Goal: Task Accomplishment & Management: Manage account settings

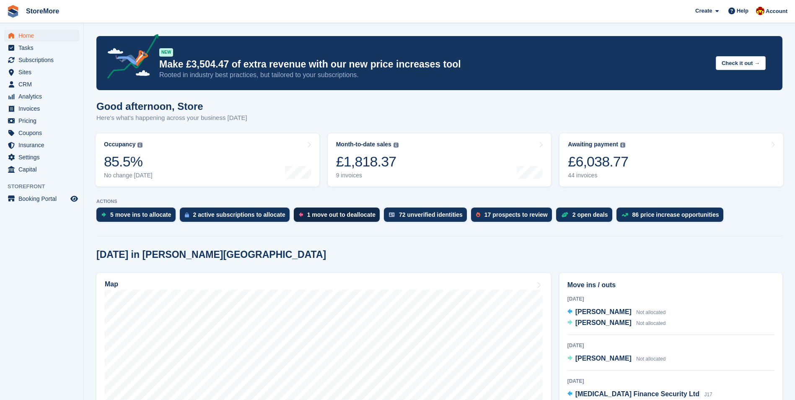
click at [331, 215] on div "1 move out to deallocate" at bounding box center [341, 214] width 68 height 7
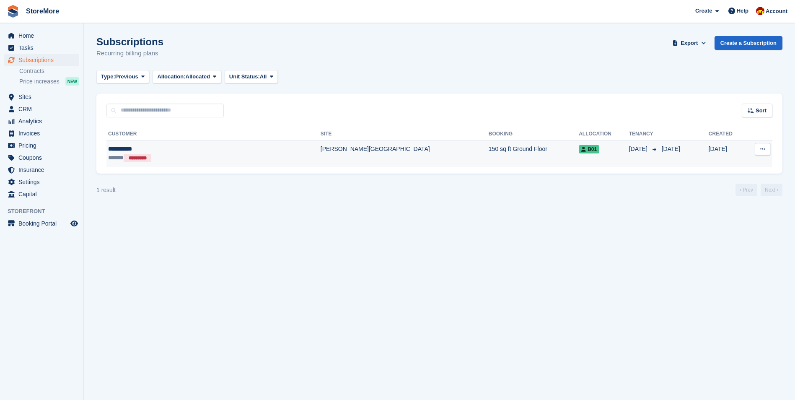
click at [321, 156] on td "[PERSON_NAME][GEOGRAPHIC_DATA]" at bounding box center [405, 153] width 168 height 26
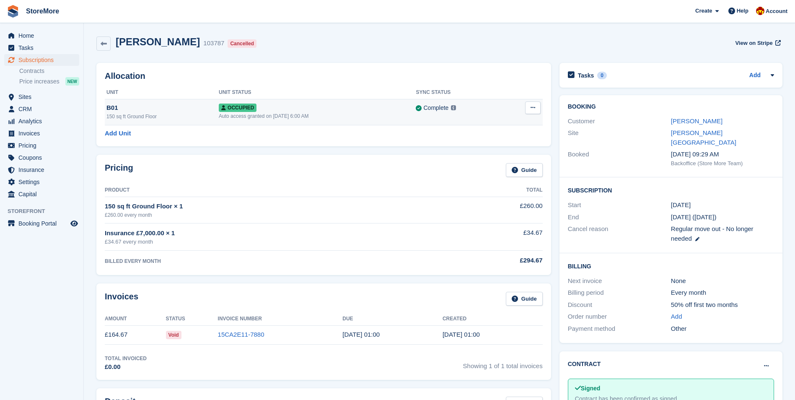
click at [533, 110] on icon at bounding box center [533, 107] width 5 height 5
click at [485, 152] on p "Deallocate" at bounding box center [500, 153] width 73 height 11
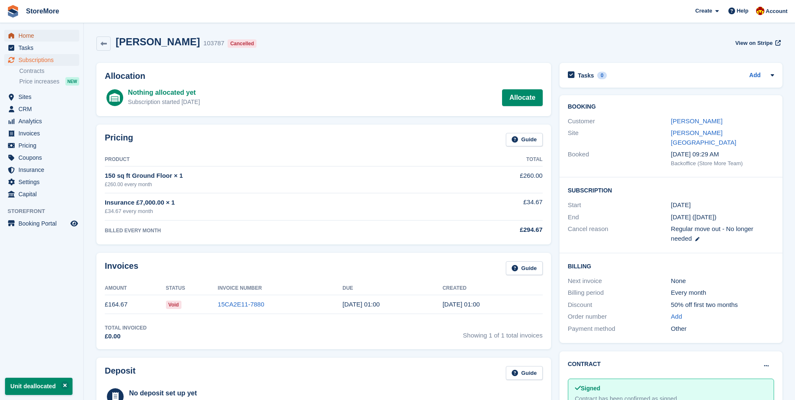
click at [43, 35] on span "Home" at bounding box center [43, 36] width 50 height 12
